Goal: Information Seeking & Learning: Learn about a topic

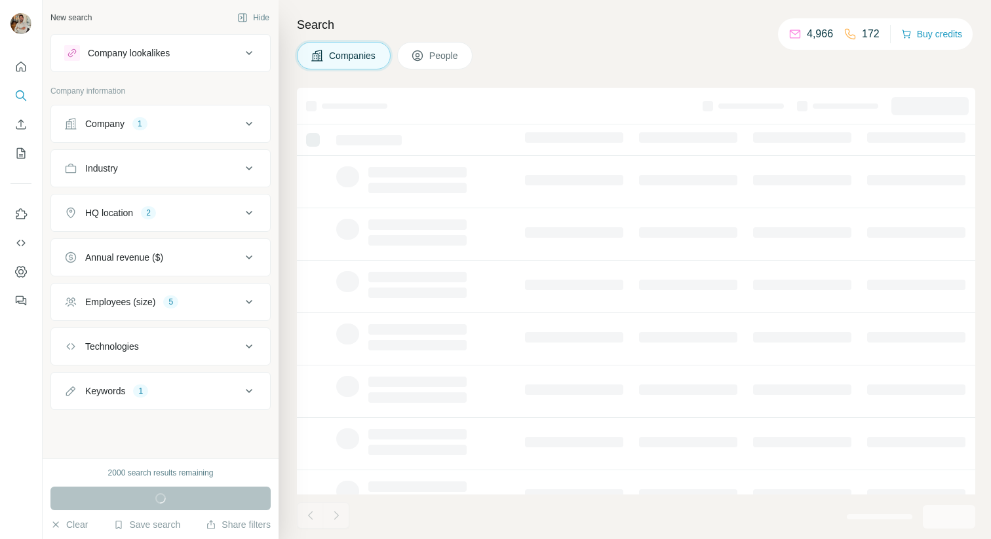
click at [130, 37] on button "Company lookalikes" at bounding box center [160, 52] width 219 height 31
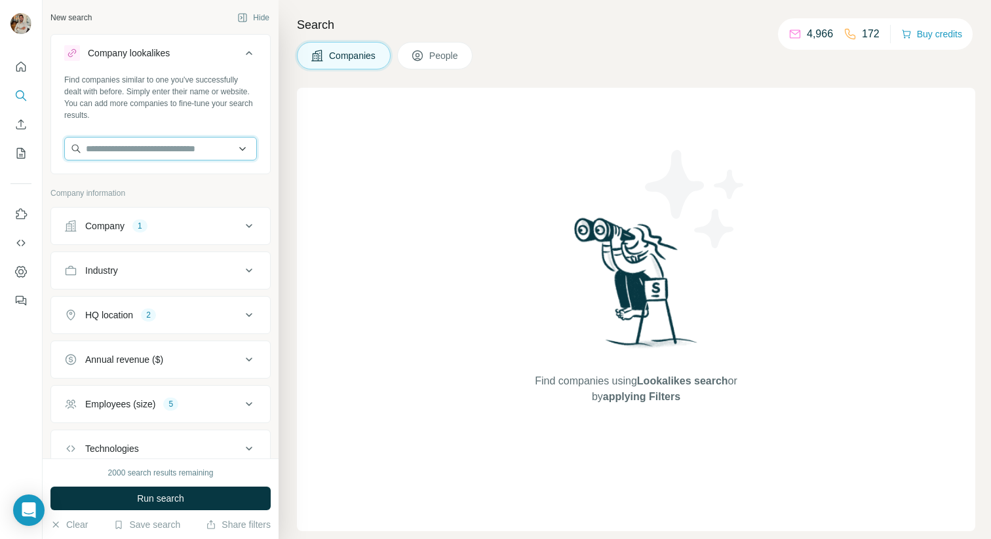
click at [140, 154] on input "text" at bounding box center [160, 149] width 193 height 24
click at [140, 225] on div "1" at bounding box center [139, 226] width 15 height 12
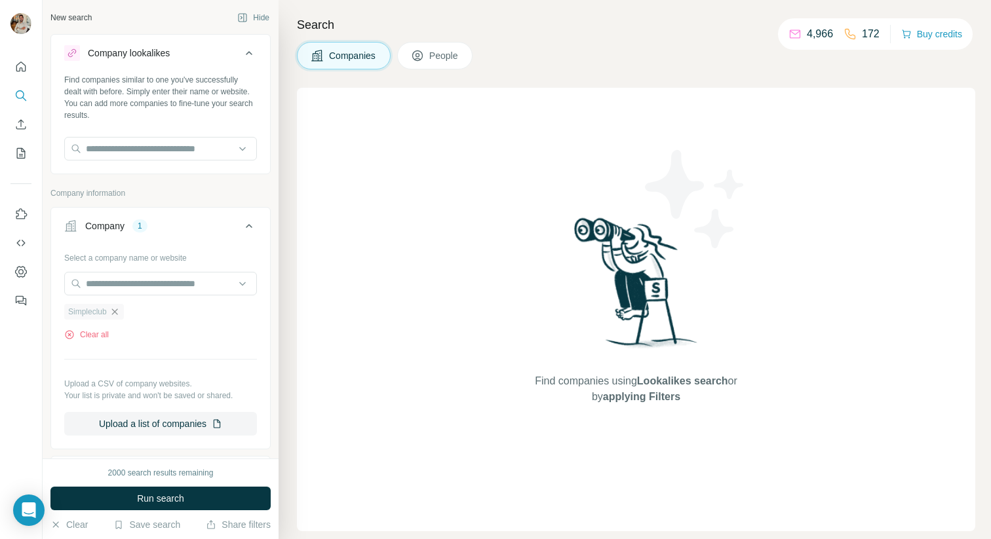
click at [116, 311] on icon "button" at bounding box center [114, 312] width 6 height 6
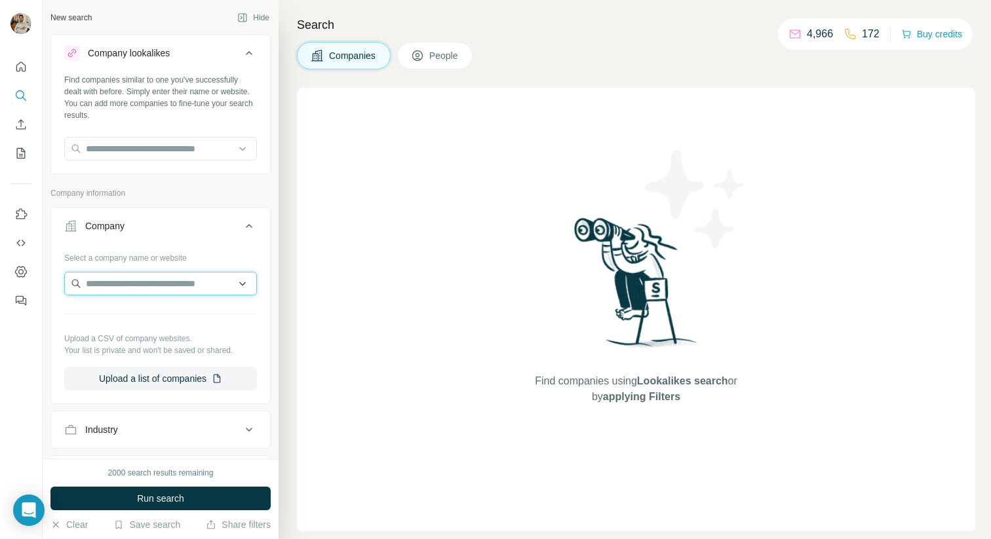
click at [119, 292] on input "text" at bounding box center [160, 284] width 193 height 24
paste input "**********"
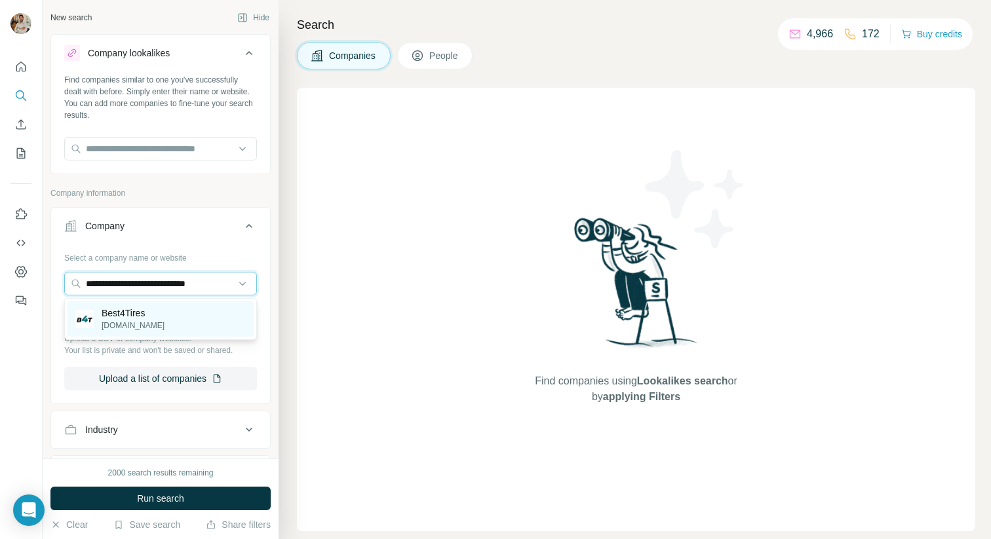
type input "**********"
click at [143, 314] on p "Best4Tires" at bounding box center [133, 313] width 63 height 13
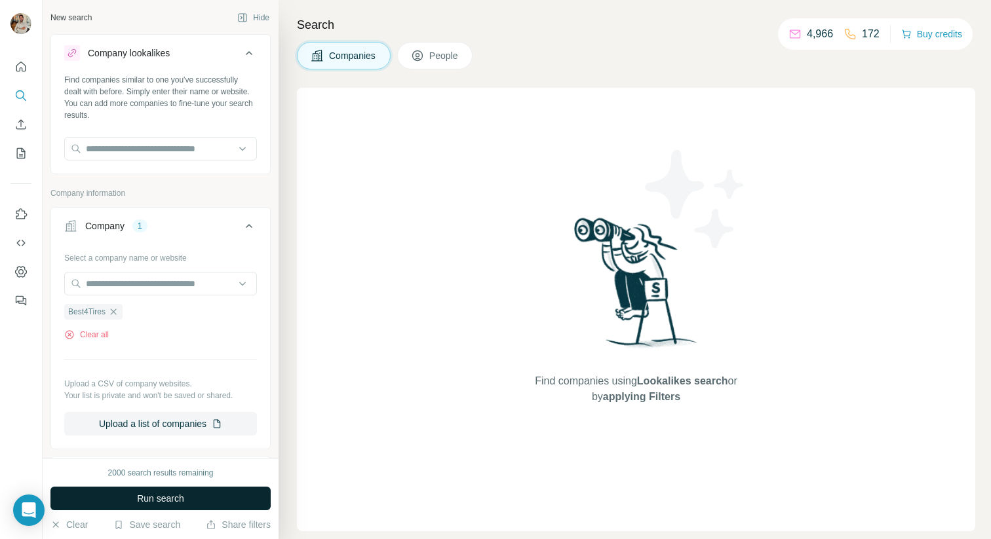
click at [174, 494] on span "Run search" at bounding box center [160, 498] width 47 height 13
click at [225, 501] on button "Run search" at bounding box center [160, 499] width 220 height 24
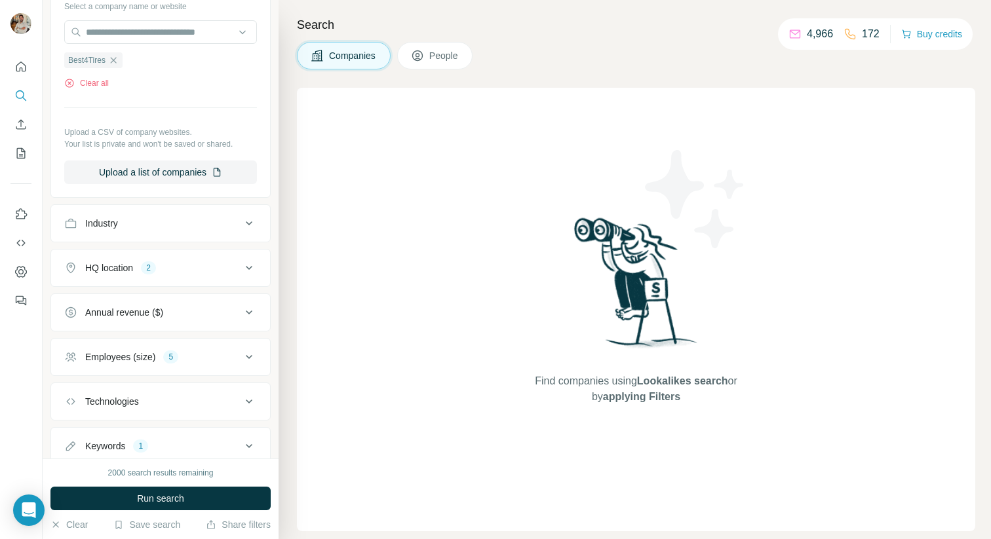
scroll to position [295, 0]
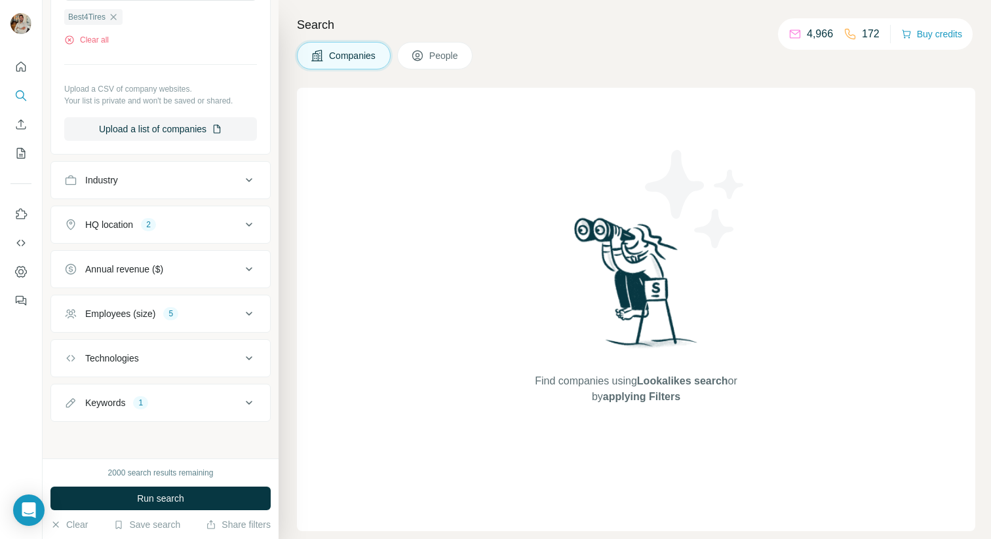
click at [214, 315] on div "Employees (size) 5" at bounding box center [152, 313] width 177 height 13
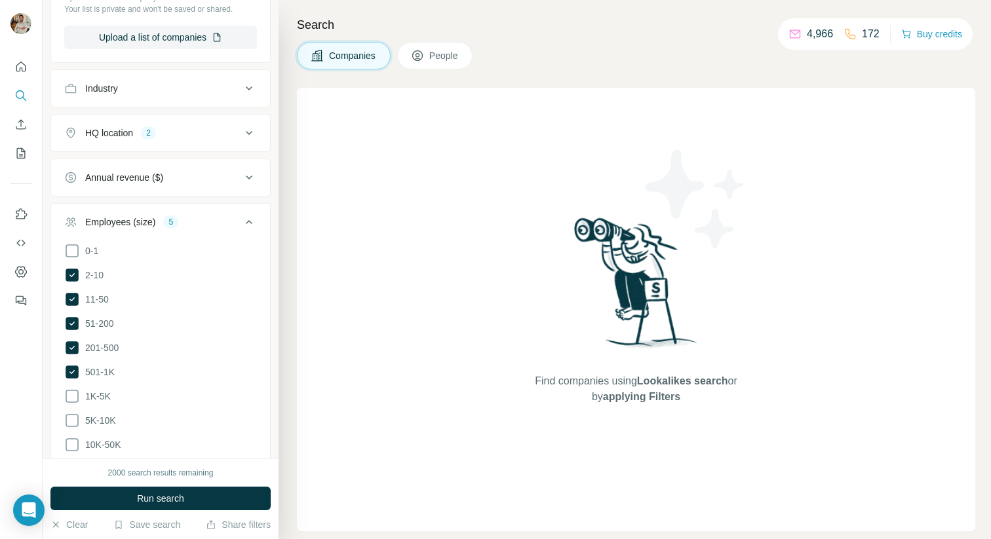
scroll to position [393, 0]
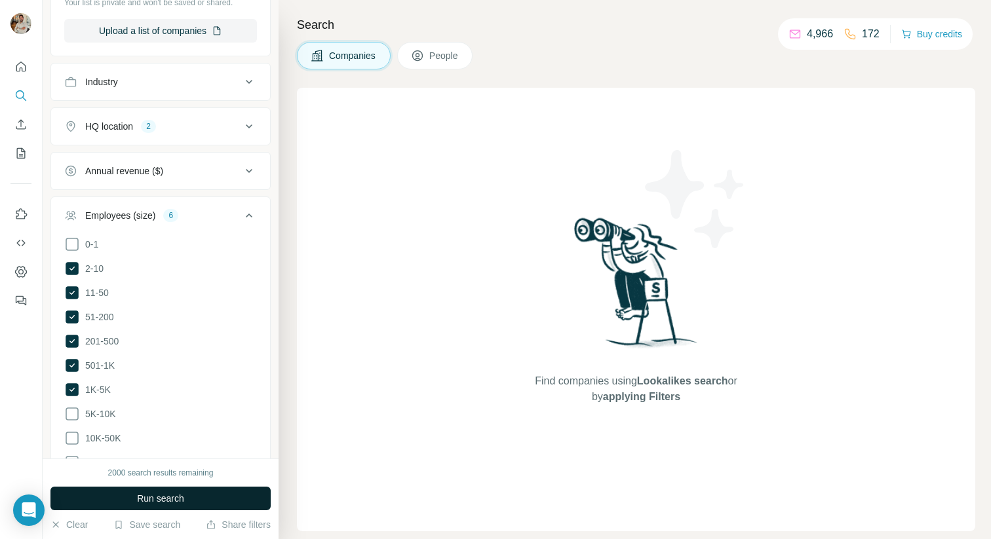
click at [190, 497] on button "Run search" at bounding box center [160, 499] width 220 height 24
click at [73, 388] on icon at bounding box center [71, 390] width 5 height 4
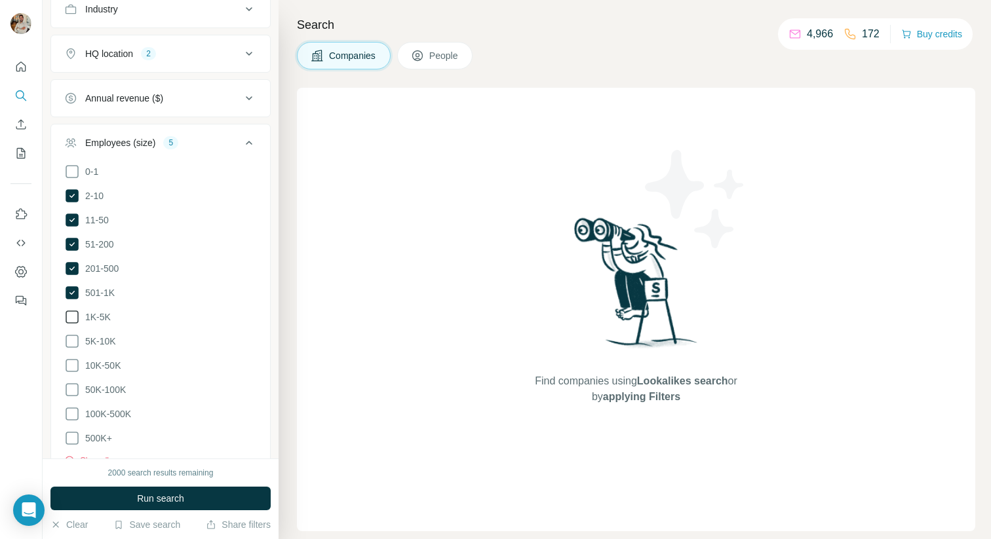
scroll to position [477, 0]
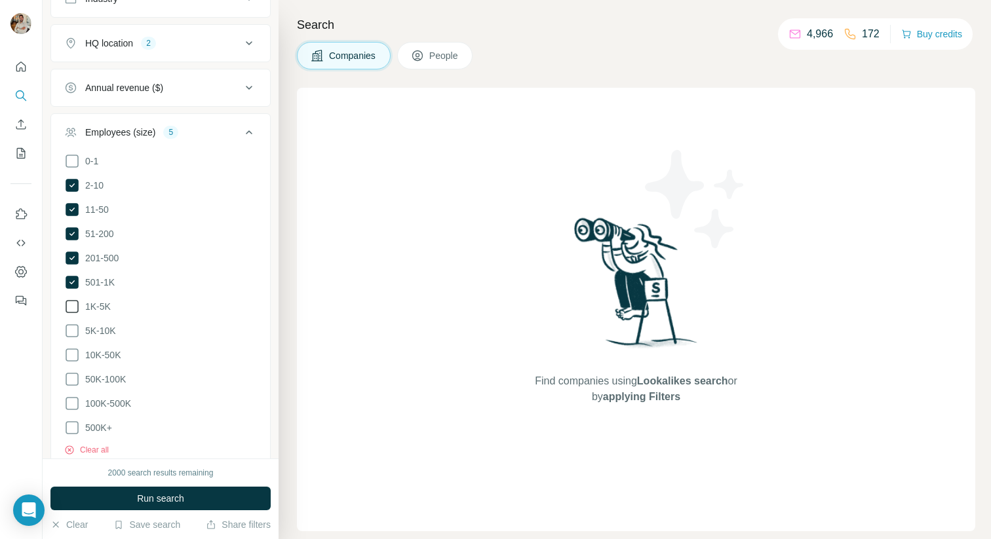
click at [75, 306] on icon at bounding box center [72, 307] width 16 height 16
click at [75, 320] on ul "0-1 2-10 11-50 [PHONE_NUMBER] 501-1K 1K-5K 5K-10K 10K-50K 50K-100K 100K-500K 50…" at bounding box center [160, 294] width 193 height 283
click at [74, 327] on icon at bounding box center [72, 331] width 16 height 16
click at [195, 498] on button "Run search" at bounding box center [160, 499] width 220 height 24
click at [72, 331] on icon at bounding box center [72, 330] width 13 height 13
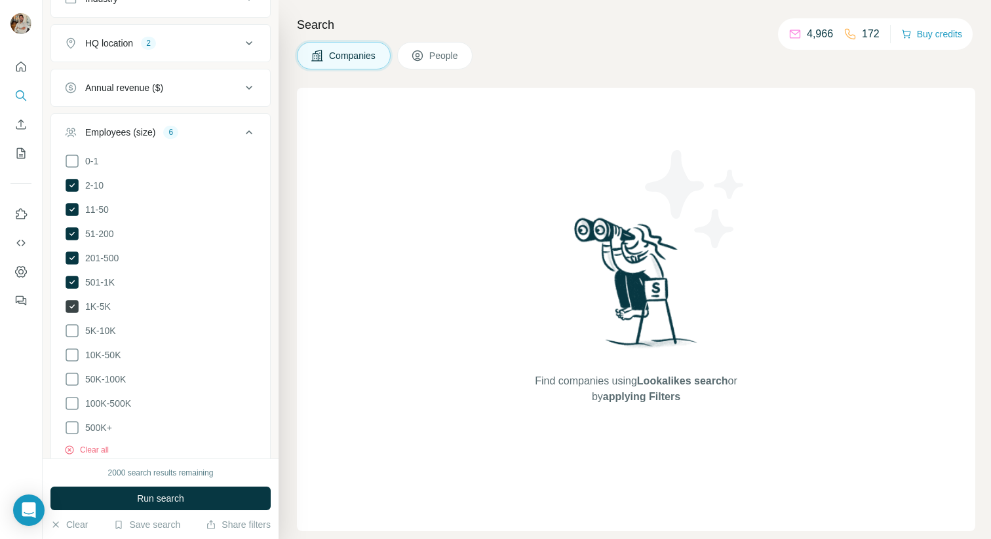
click at [72, 309] on icon at bounding box center [72, 306] width 13 height 13
click at [169, 498] on span "Run search" at bounding box center [160, 498] width 47 height 13
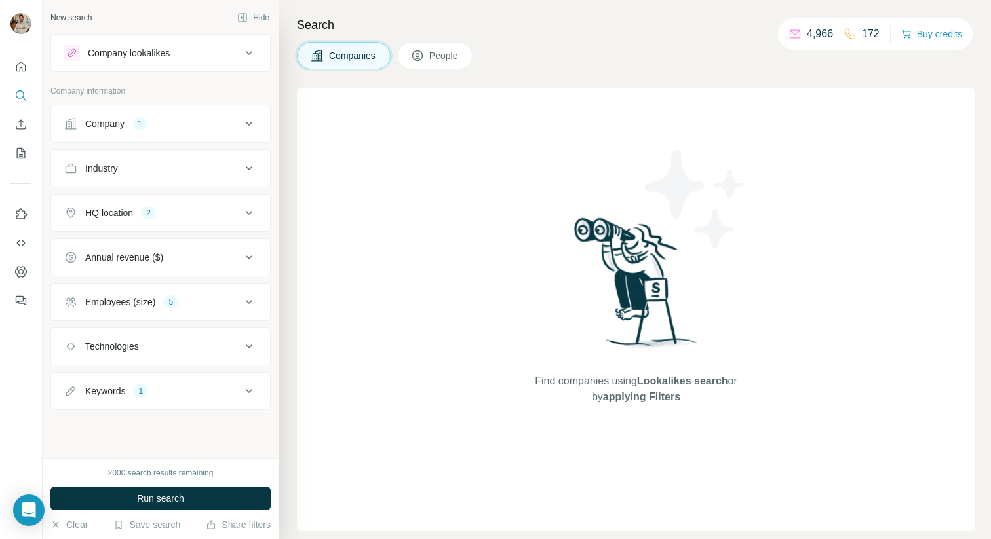
click at [163, 123] on div "Company 1" at bounding box center [152, 123] width 177 height 13
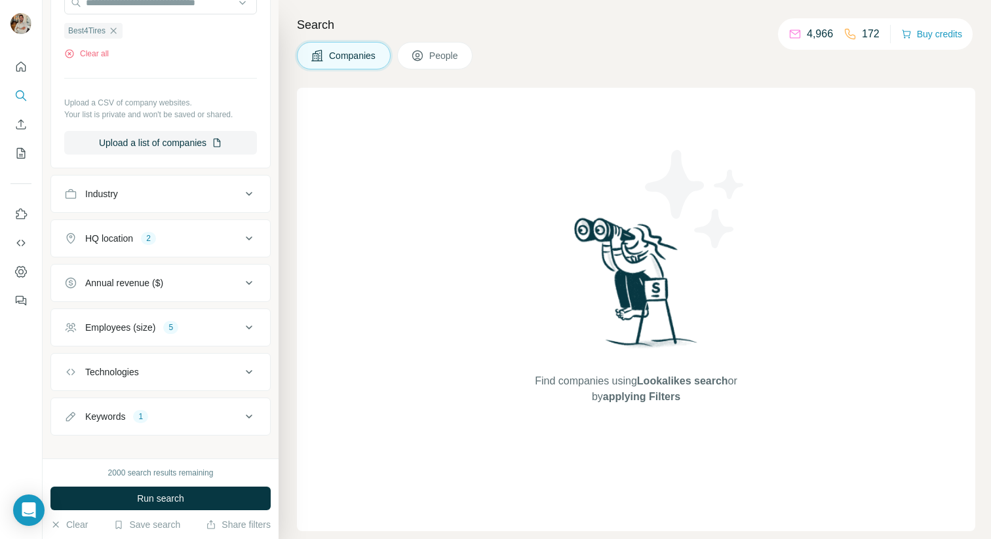
scroll to position [193, 0]
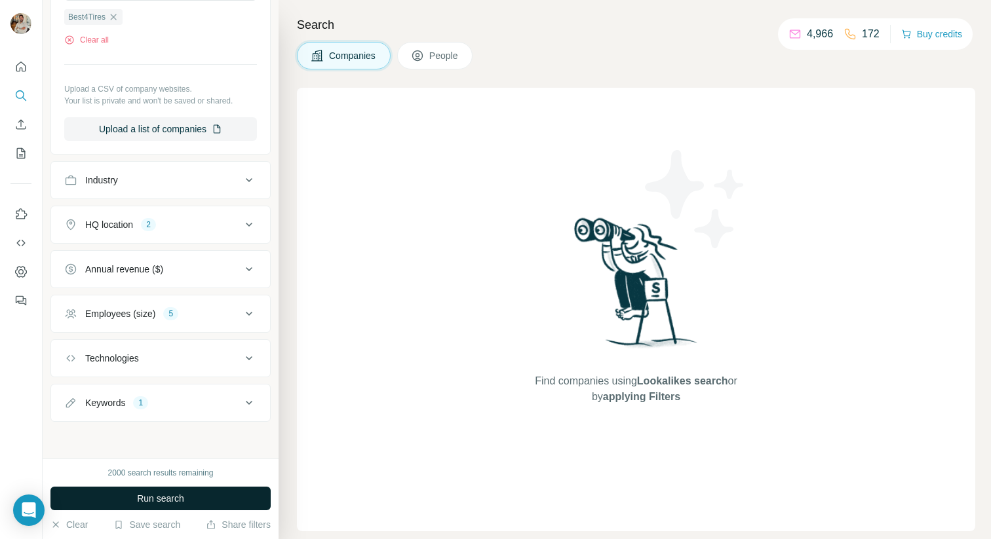
click at [170, 505] on button "Run search" at bounding box center [160, 499] width 220 height 24
click at [420, 62] on button "People" at bounding box center [435, 56] width 76 height 28
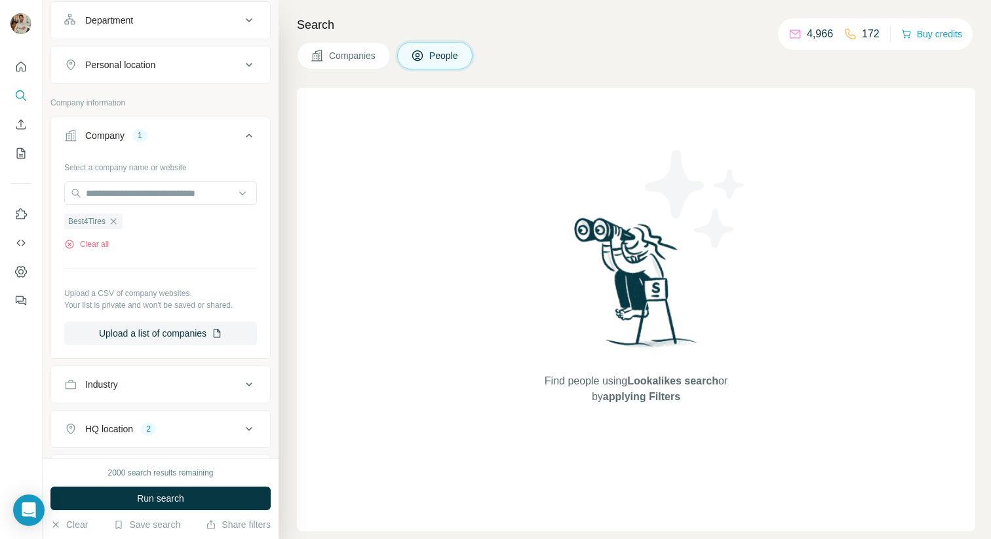
click at [349, 55] on span "Companies" at bounding box center [353, 55] width 48 height 13
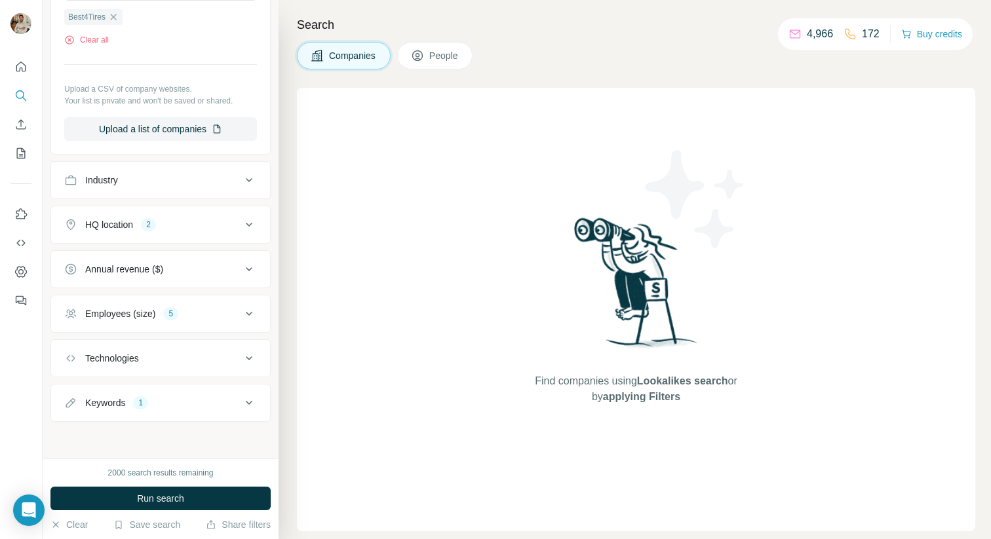
click at [237, 228] on div "HQ location 2" at bounding box center [152, 224] width 177 height 13
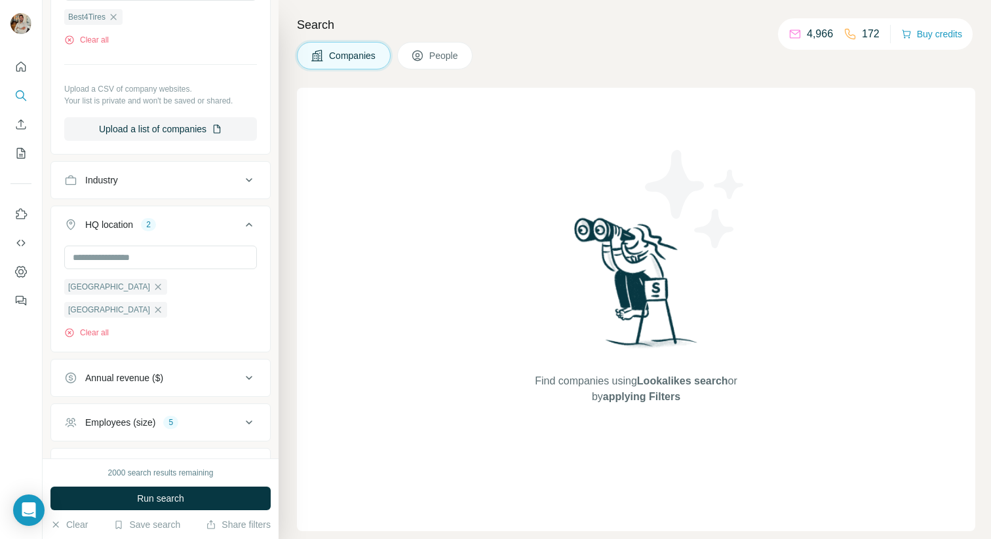
click at [237, 228] on div "HQ location 2" at bounding box center [152, 224] width 177 height 13
